Goal: Use online tool/utility: Utilize a website feature to perform a specific function

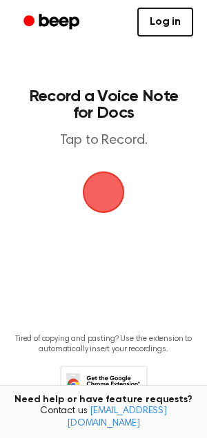
click at [113, 169] on span "button" at bounding box center [103, 192] width 55 height 55
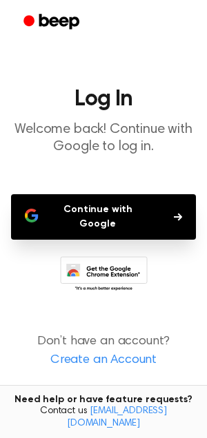
click at [147, 189] on main "Log In Welcome back! Continue with Google to log in. Continue with Google Don’t…" at bounding box center [103, 219] width 207 height 438
click at [137, 216] on button "Continue with Google" at bounding box center [103, 216] width 185 height 45
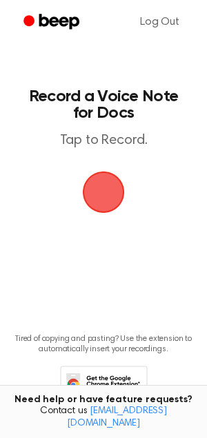
click at [106, 194] on span "button" at bounding box center [102, 191] width 71 height 71
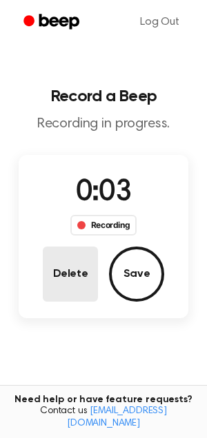
click at [84, 287] on button "Delete" at bounding box center [70, 274] width 55 height 55
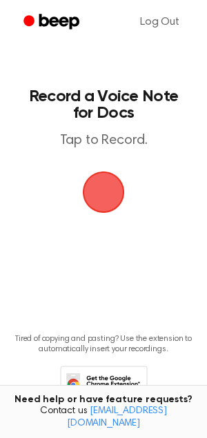
click at [92, 180] on span "button" at bounding box center [102, 191] width 53 height 53
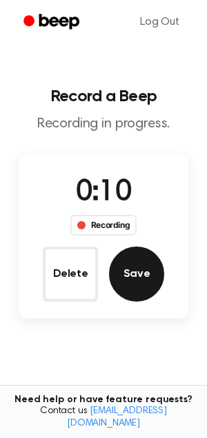
click at [131, 282] on button "Save" at bounding box center [136, 274] width 55 height 55
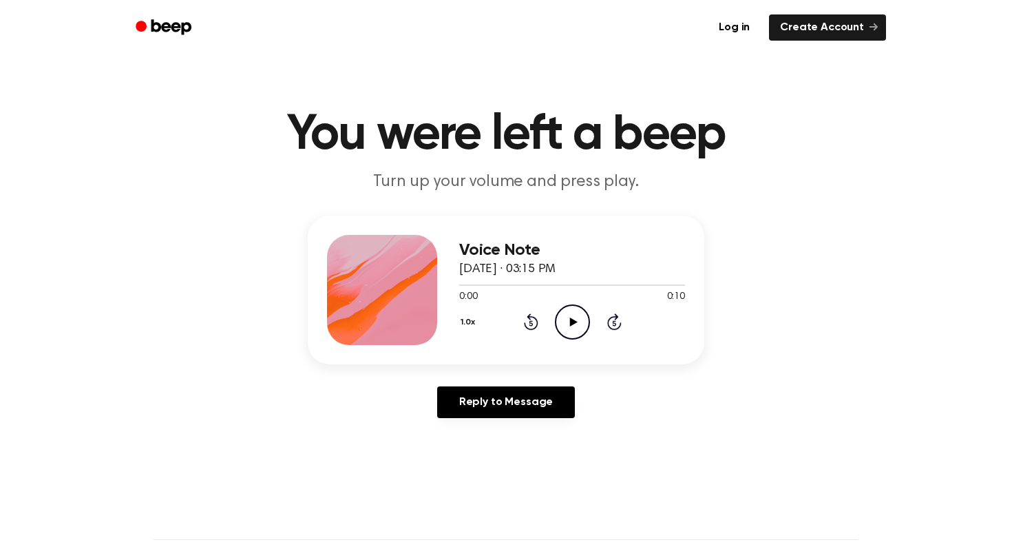
click at [565, 315] on icon "Play Audio" at bounding box center [572, 321] width 35 height 35
click at [565, 315] on icon "Pause Audio" at bounding box center [572, 321] width 35 height 35
